Goal: Task Accomplishment & Management: Complete application form

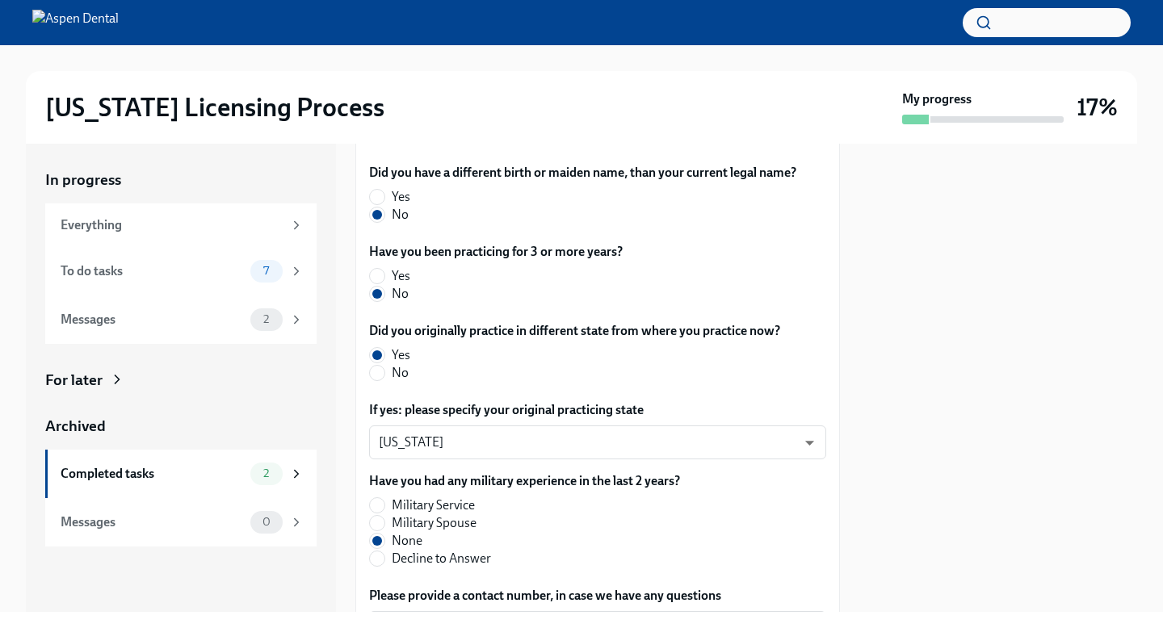
scroll to position [958, 0]
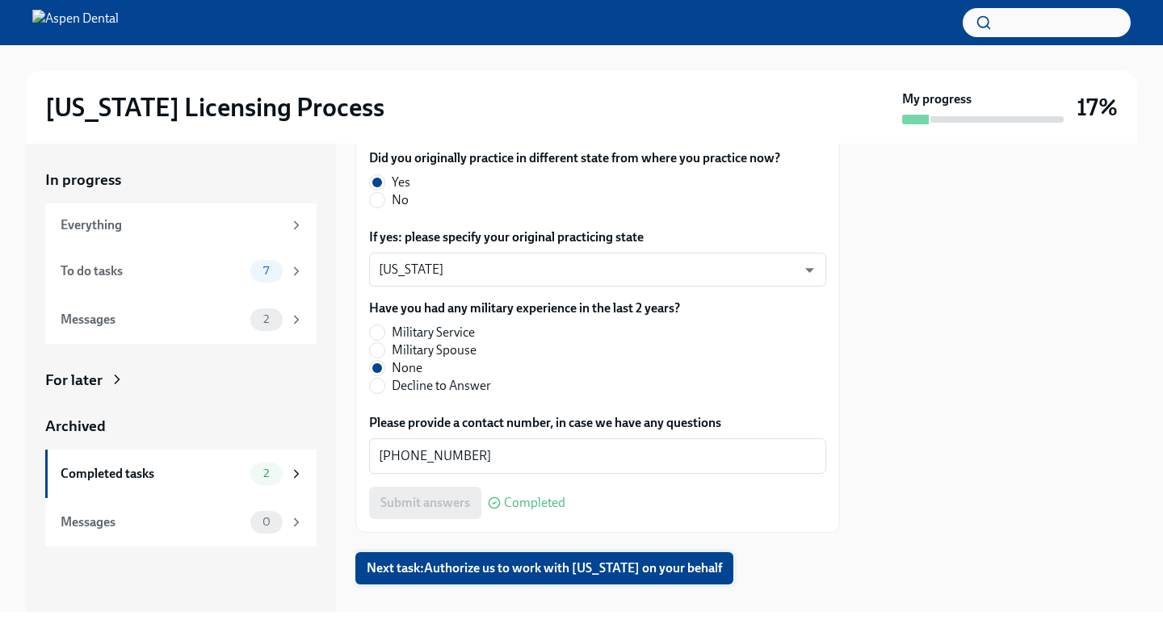
click at [539, 560] on span "Next task : Authorize us to work with [US_STATE] on your behalf" at bounding box center [544, 568] width 355 height 16
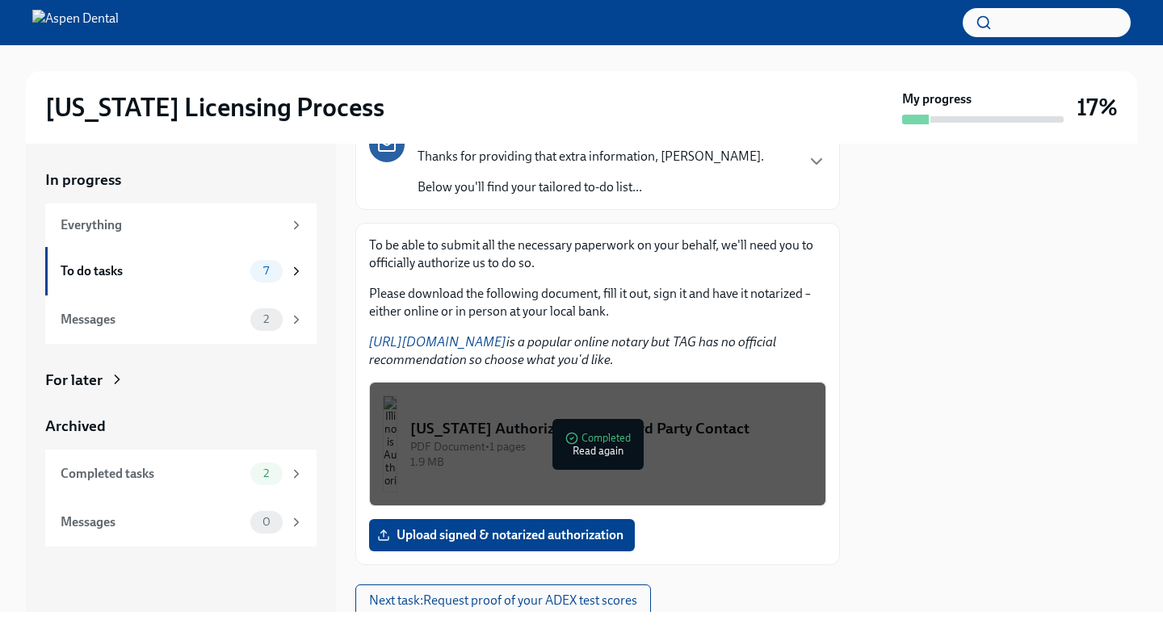
scroll to position [207, 0]
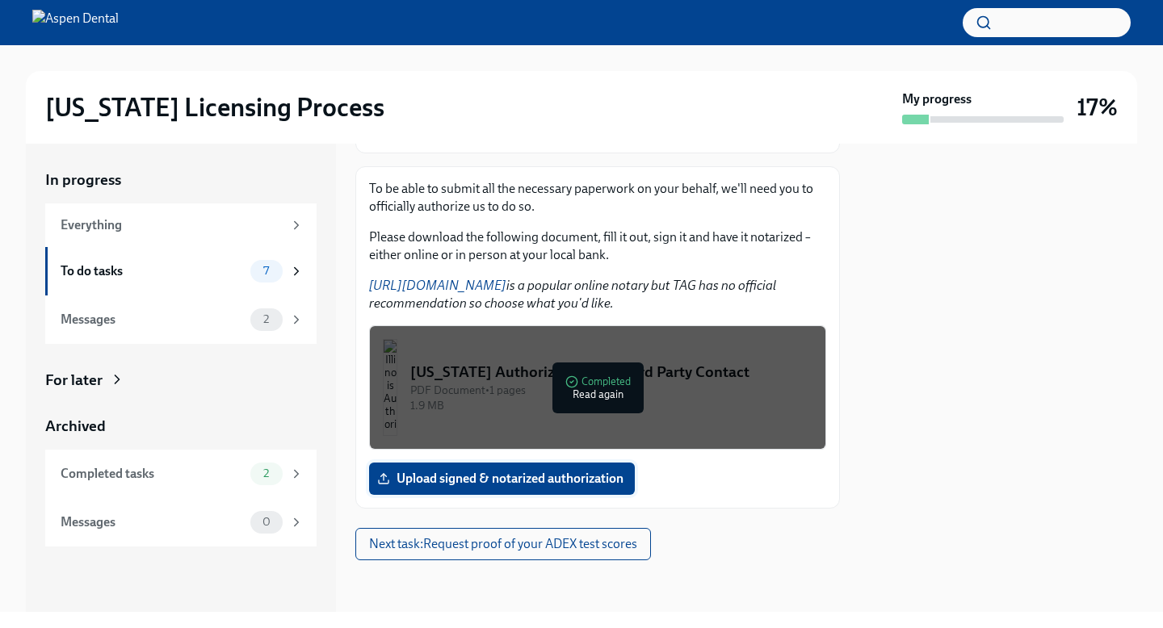
click at [593, 480] on span "Upload signed & notarized authorization" at bounding box center [501, 479] width 243 height 16
click at [0, 0] on input "Upload signed & notarized authorization" at bounding box center [0, 0] width 0 height 0
click at [463, 478] on span "Upload signed & notarized authorization" at bounding box center [501, 479] width 243 height 16
click at [0, 0] on input "Upload signed & notarized authorization" at bounding box center [0, 0] width 0 height 0
click at [501, 489] on label "Upload signed & notarized authorization" at bounding box center [502, 479] width 266 height 32
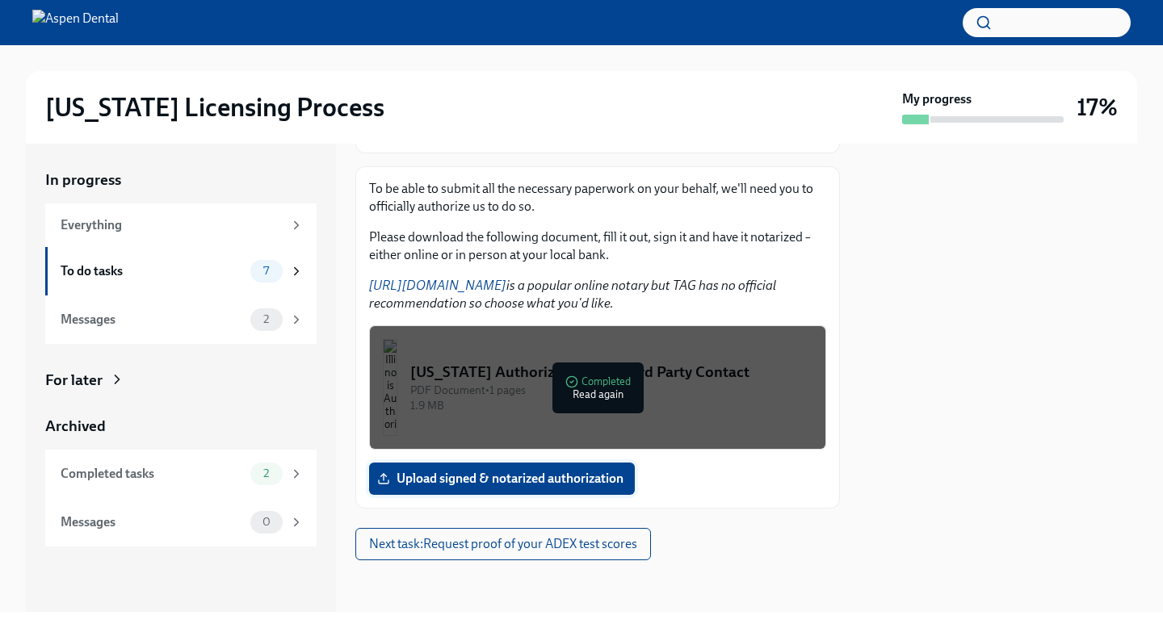
click at [0, 0] on input "Upload signed & notarized authorization" at bounding box center [0, 0] width 0 height 0
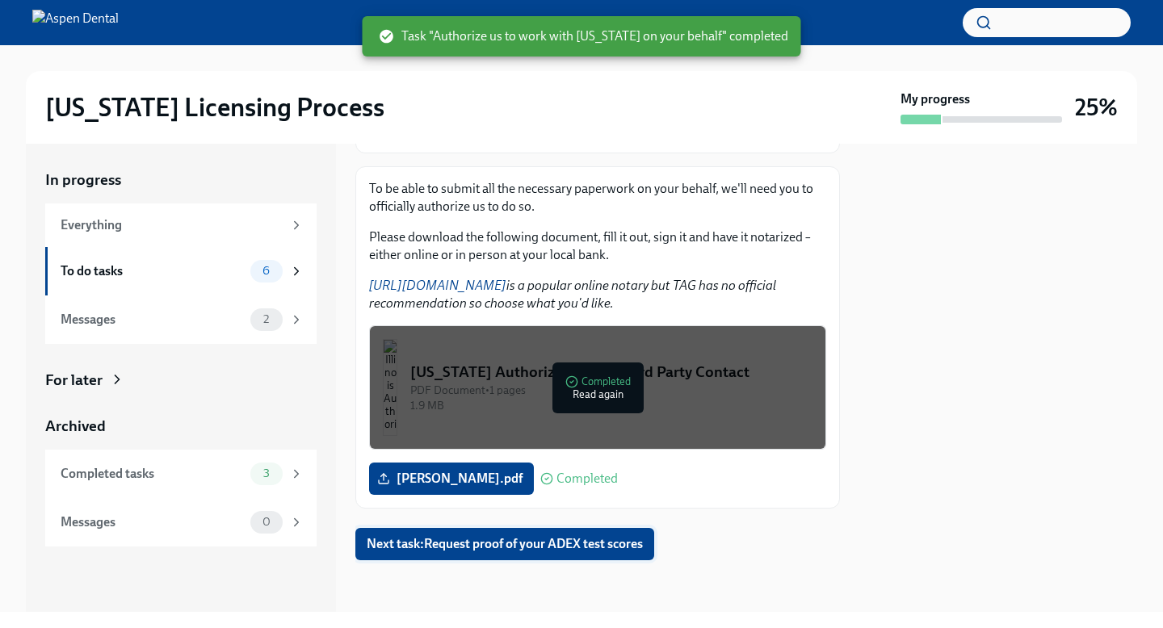
click at [442, 537] on span "Next task : Request proof of your ADEX test scores" at bounding box center [505, 544] width 276 height 16
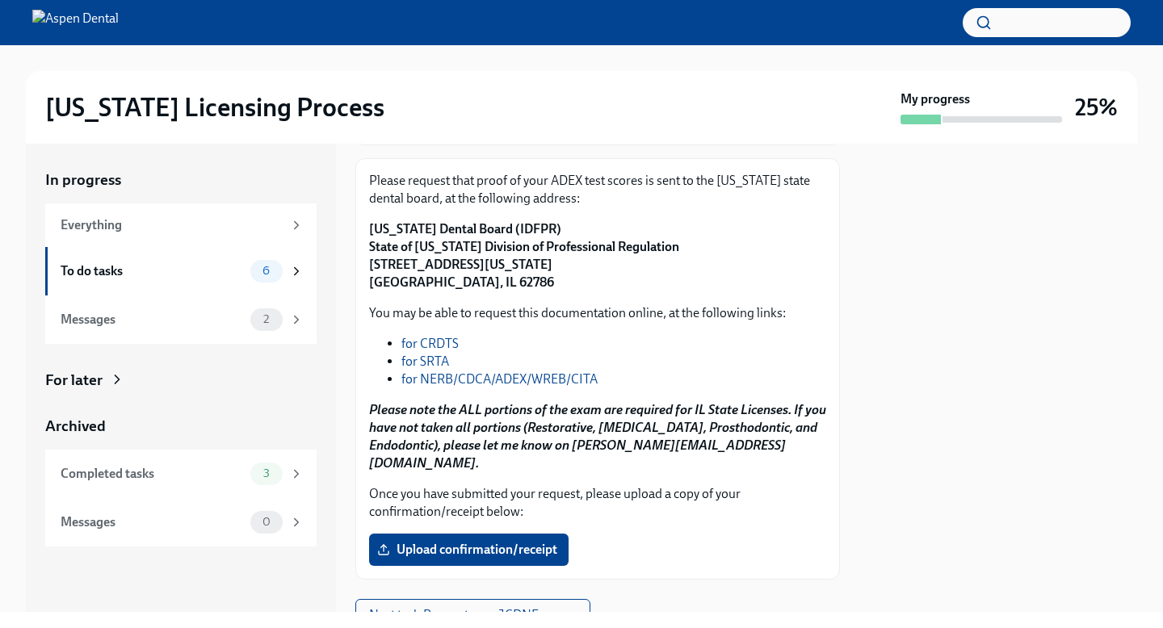
scroll to position [194, 0]
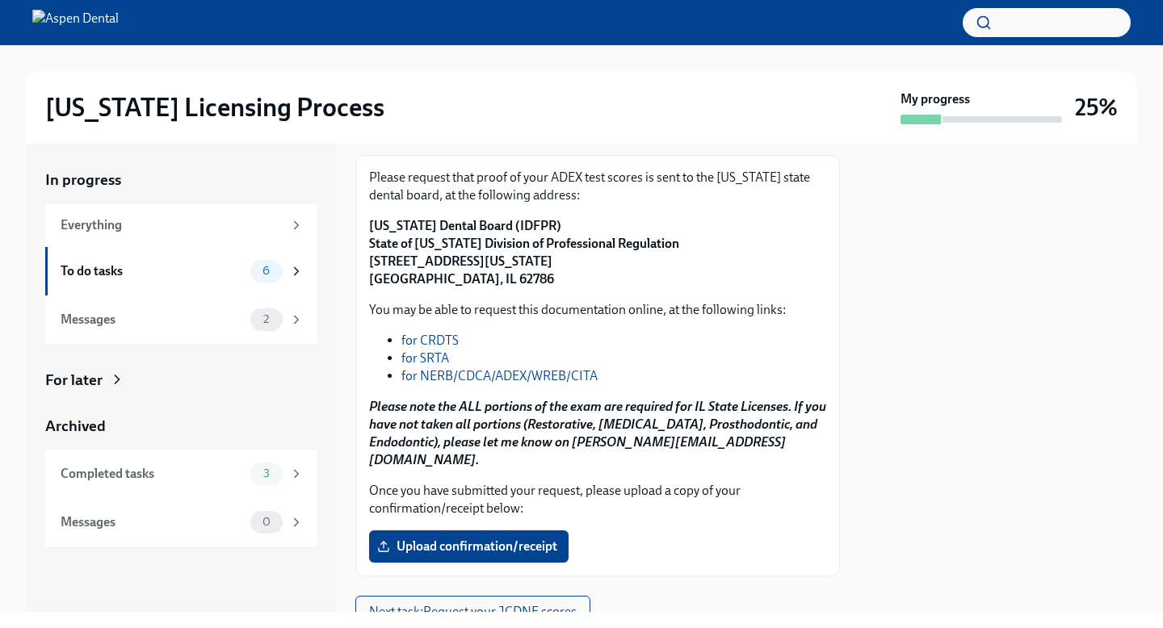
click at [434, 379] on link "for NERB/CDCA/ADEX/WREB/CITA" at bounding box center [499, 375] width 196 height 15
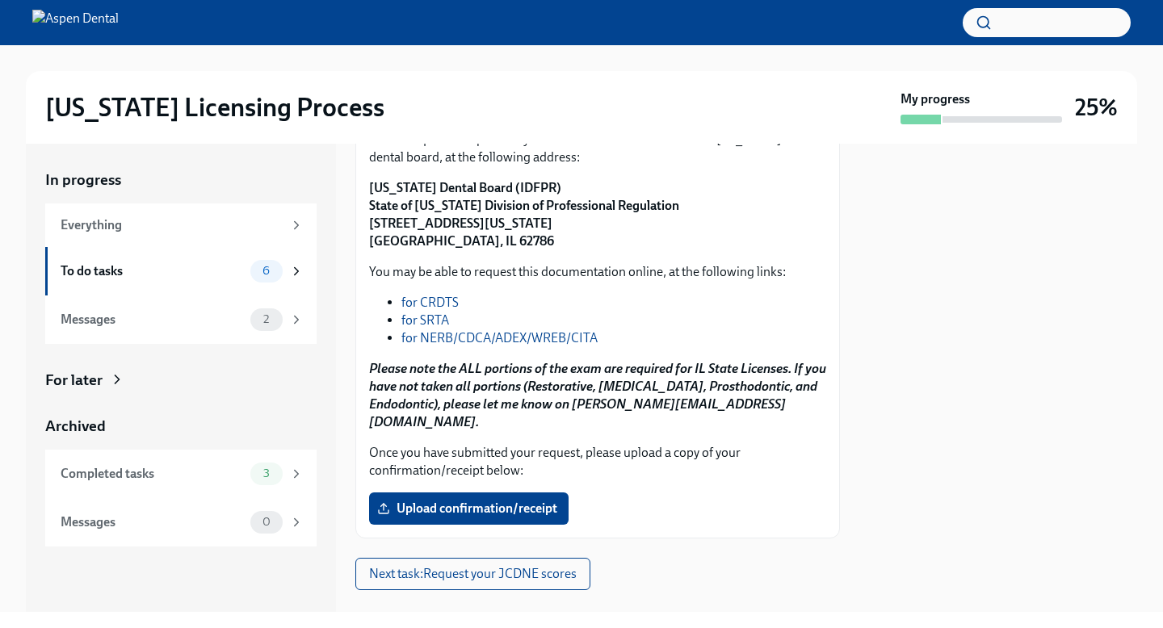
scroll to position [207, 0]
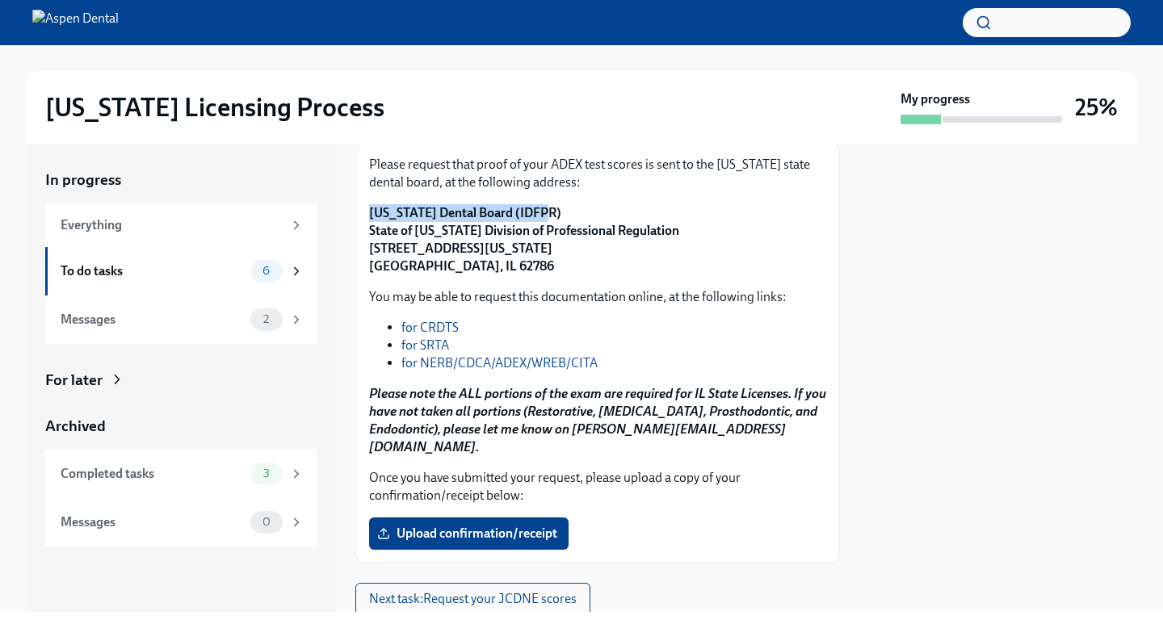
drag, startPoint x: 533, startPoint y: 215, endPoint x: 363, endPoint y: 212, distance: 169.6
click at [363, 212] on div "Please request that proof of your ADEX test scores is sent to the [US_STATE] st…" at bounding box center [597, 352] width 484 height 421
copy strong "[US_STATE] Dental Board (IDFPR)"
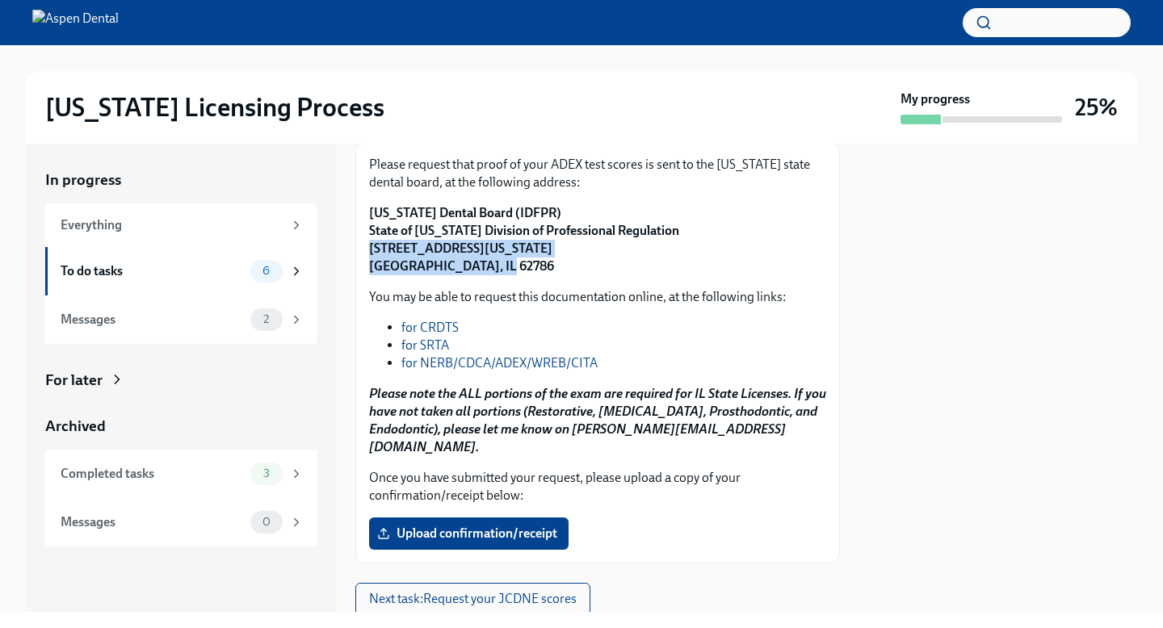
copy strong "[STREET_ADDRESS][US_STATE]"
drag, startPoint x: 490, startPoint y: 266, endPoint x: 363, endPoint y: 246, distance: 128.2
click at [363, 246] on div "Please request that proof of your ADEX test scores is sent to the [US_STATE] st…" at bounding box center [597, 352] width 484 height 421
click at [485, 272] on strong "[US_STATE] Dental Board (IDFPR) State of [US_STATE] Division of Professional Re…" at bounding box center [524, 239] width 310 height 69
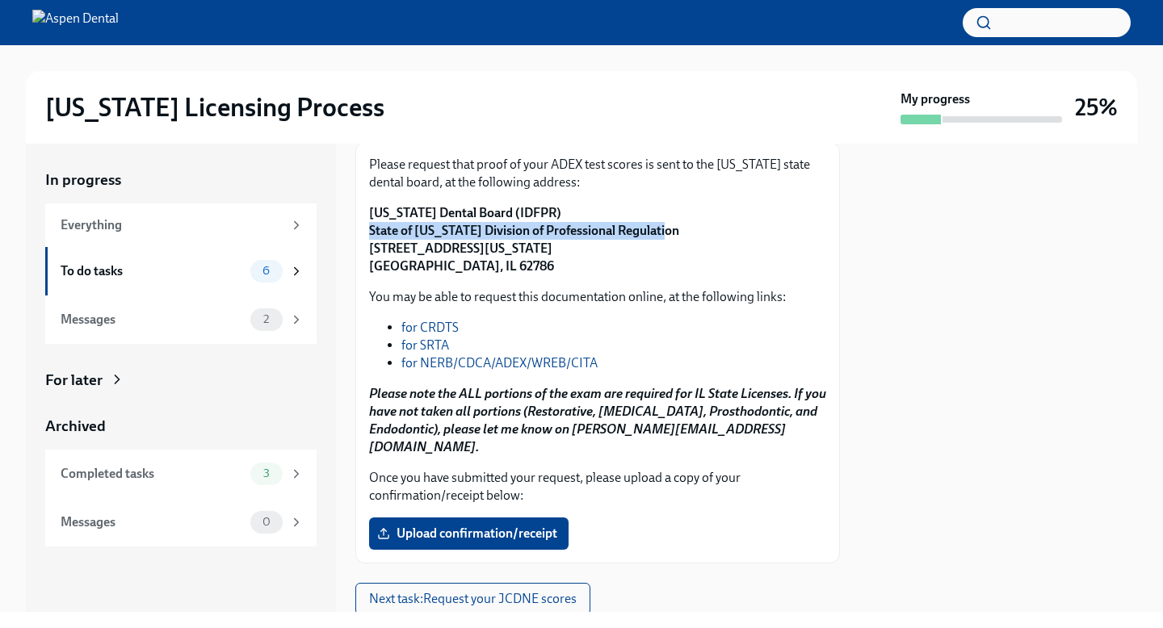
drag, startPoint x: 665, startPoint y: 233, endPoint x: 360, endPoint y: 228, distance: 305.2
click at [360, 228] on div "Please request that proof of your ADEX test scores is sent to the [US_STATE] st…" at bounding box center [597, 352] width 484 height 421
copy strong "State of [US_STATE] Division of Professional Regulation"
click at [480, 526] on span "Upload confirmation/receipt" at bounding box center [468, 534] width 177 height 16
click at [0, 0] on input "Upload confirmation/receipt" at bounding box center [0, 0] width 0 height 0
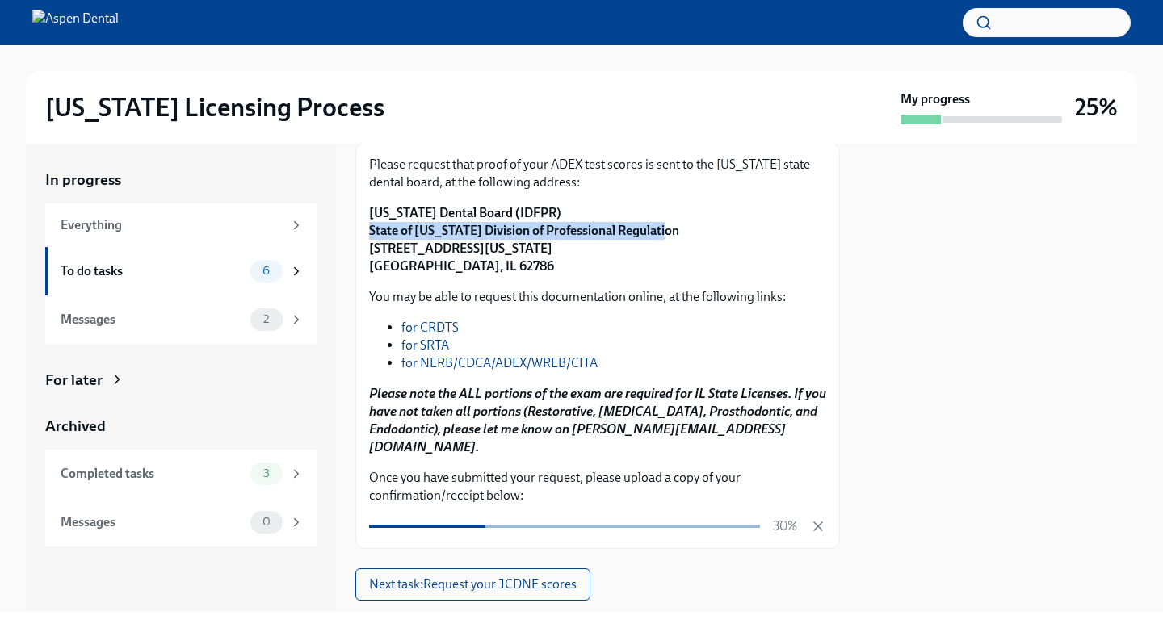
scroll to position [229, 0]
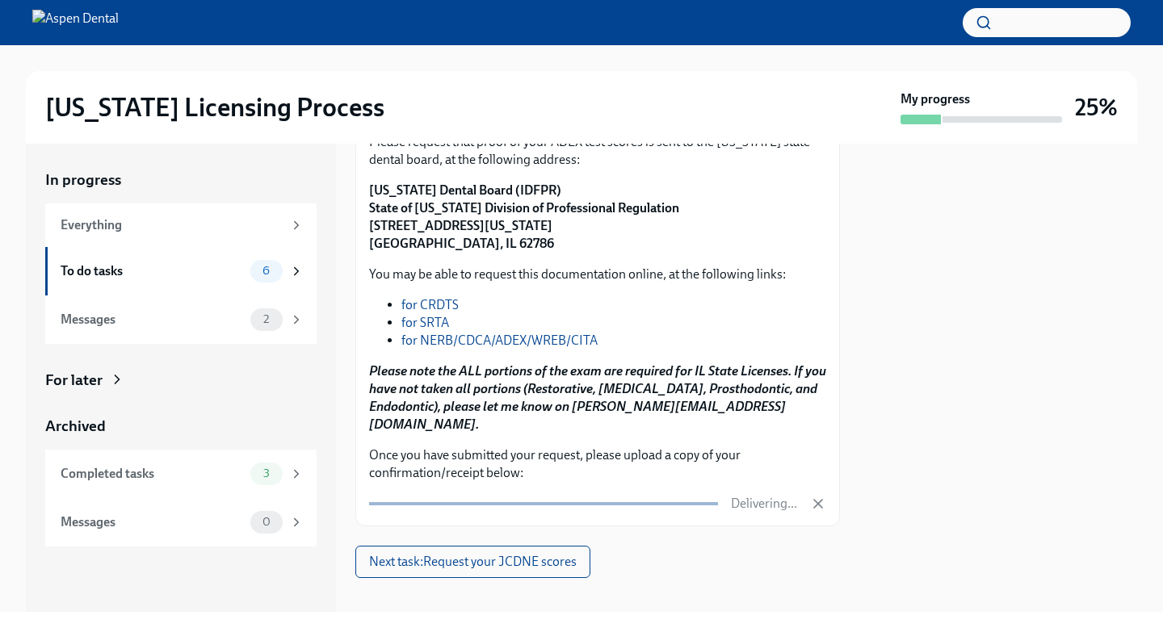
click at [643, 540] on div "Request proof of your ADEX test scores To Do Due [DATE] Your tailored to-do lis…" at bounding box center [597, 259] width 484 height 638
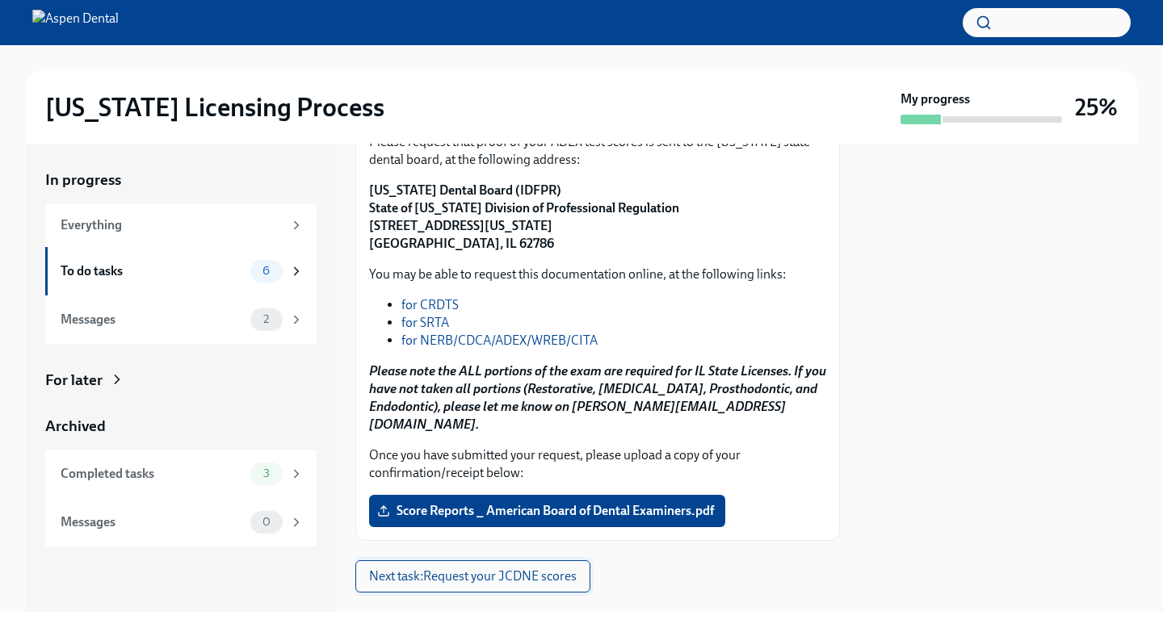
click at [540, 568] on span "Next task : Request your JCDNE scores" at bounding box center [472, 576] width 207 height 16
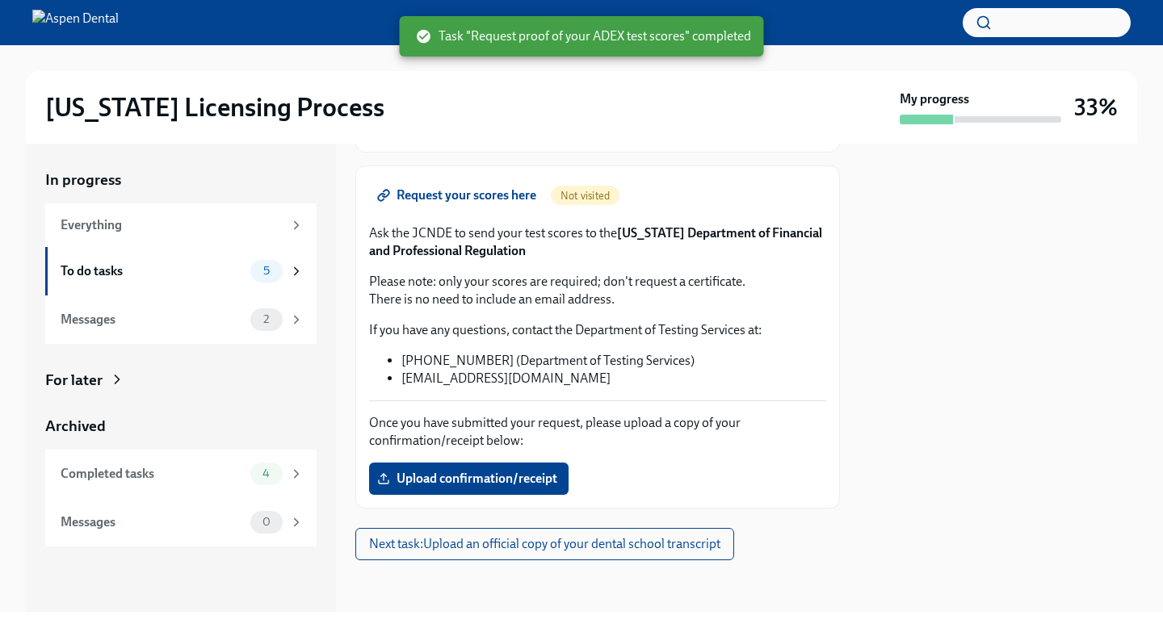
scroll to position [182, 0]
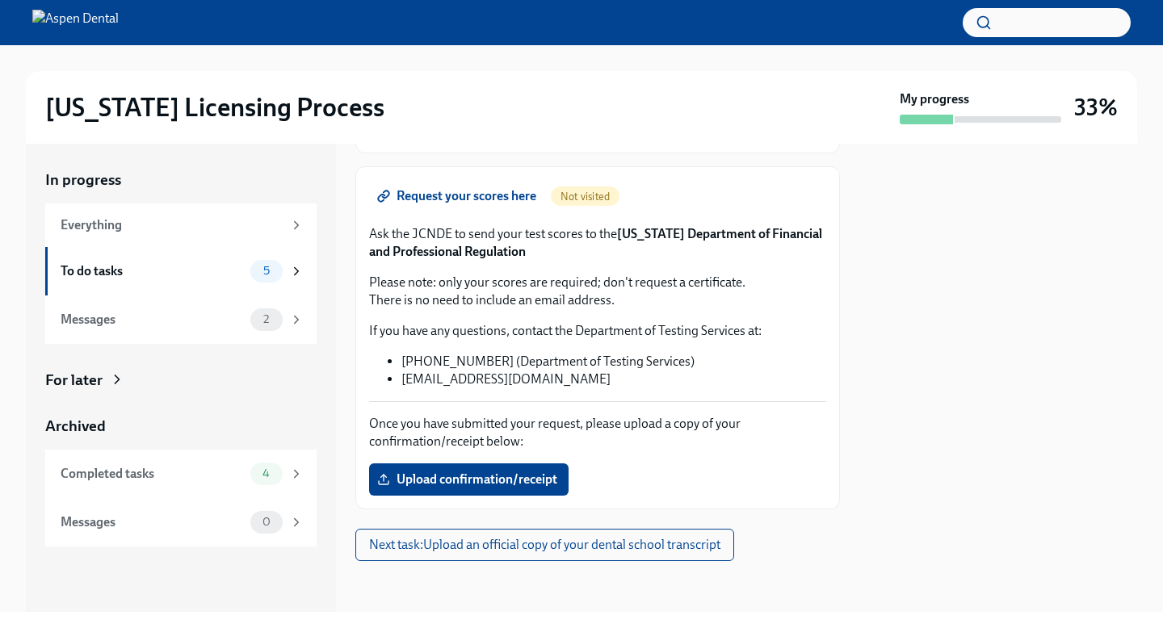
click at [530, 202] on span "Request your scores here" at bounding box center [458, 196] width 156 height 16
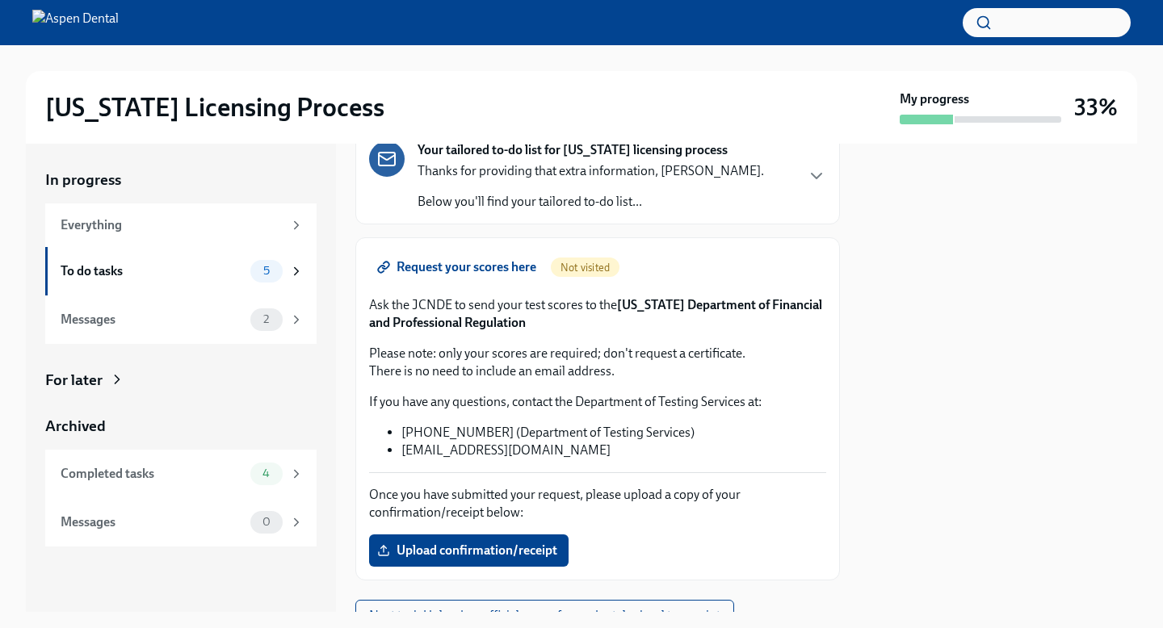
scroll to position [183, 0]
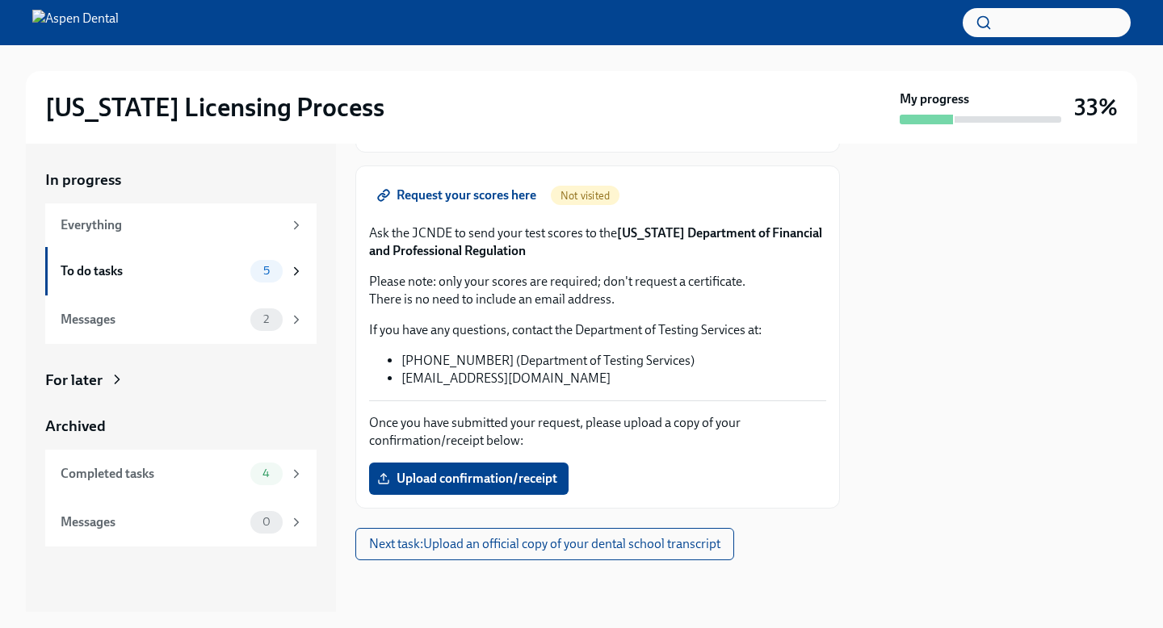
click at [924, 396] on div at bounding box center [998, 378] width 278 height 468
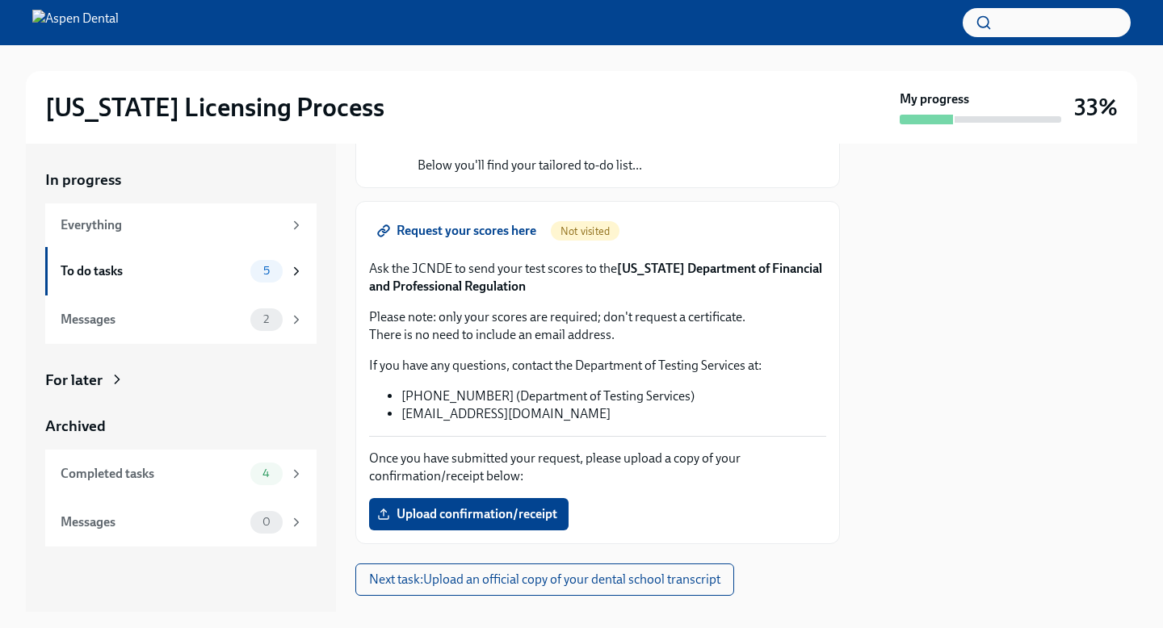
scroll to position [145, 0]
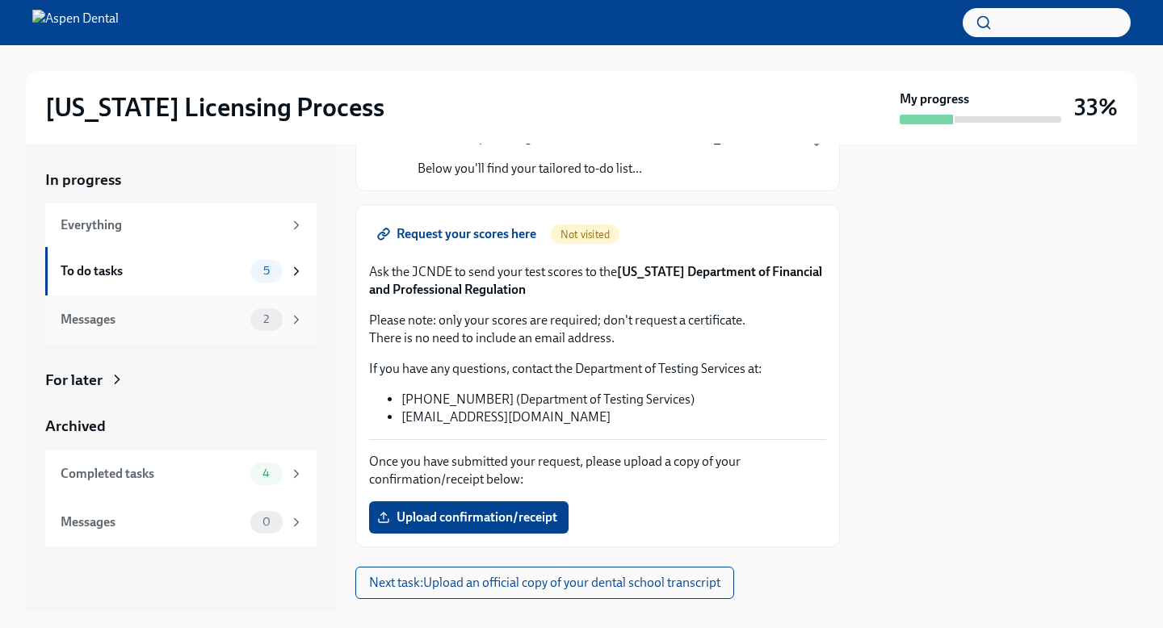
click at [117, 322] on div "Messages" at bounding box center [152, 320] width 183 height 18
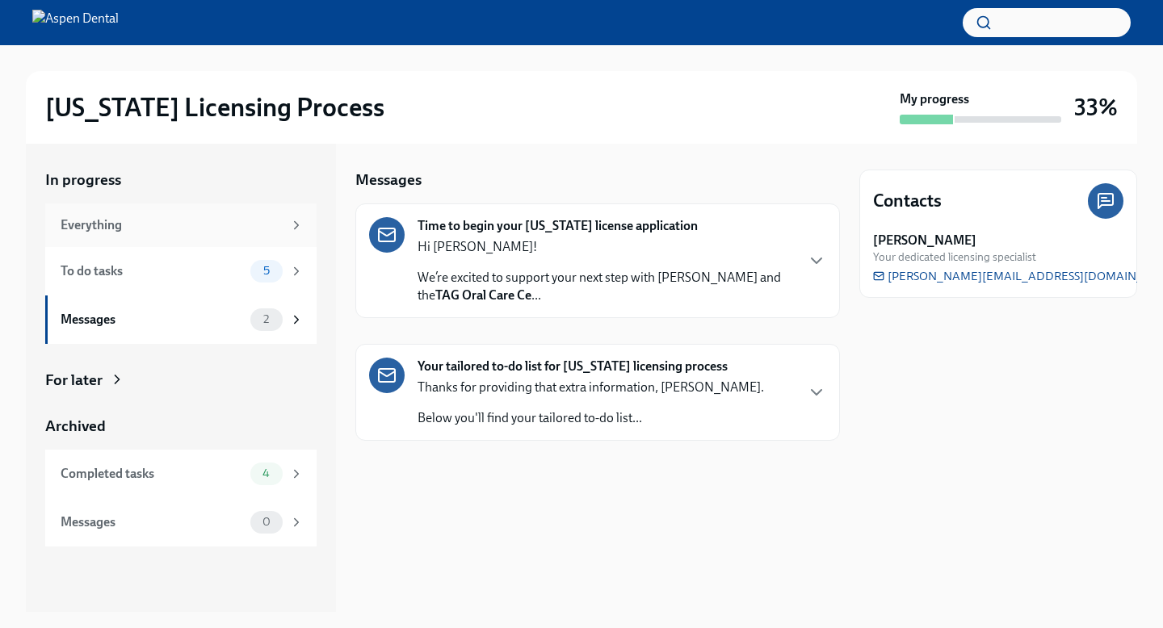
click at [224, 219] on div "Everything" at bounding box center [172, 225] width 222 height 18
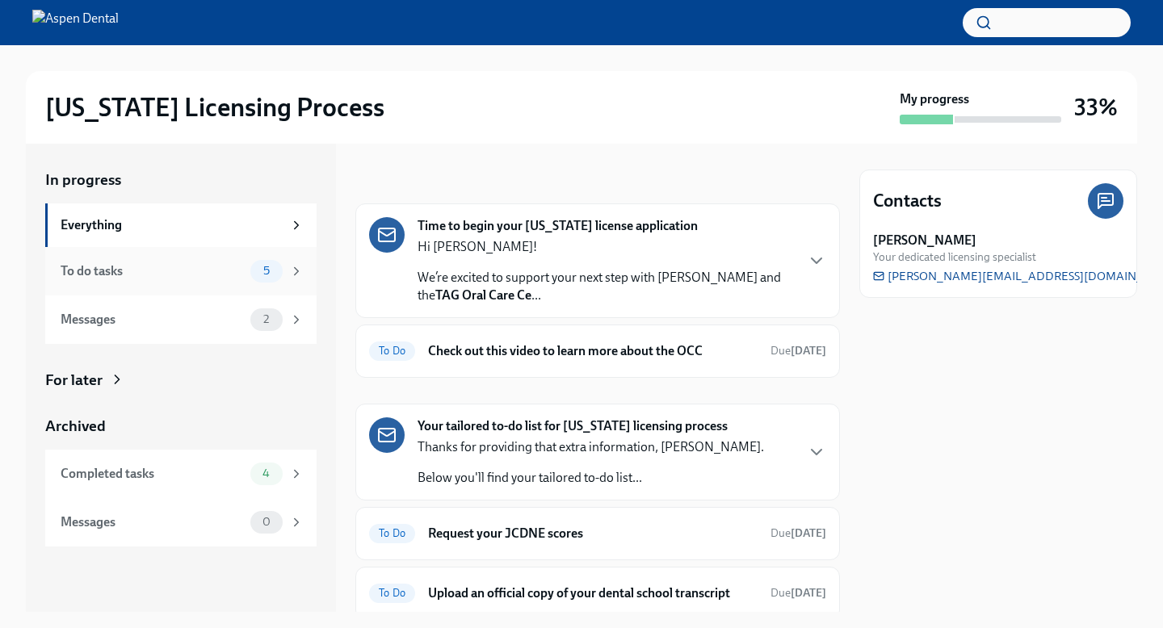
click at [210, 254] on div "To do tasks 5" at bounding box center [180, 271] width 271 height 48
